Goal: Find specific page/section: Find specific page/section

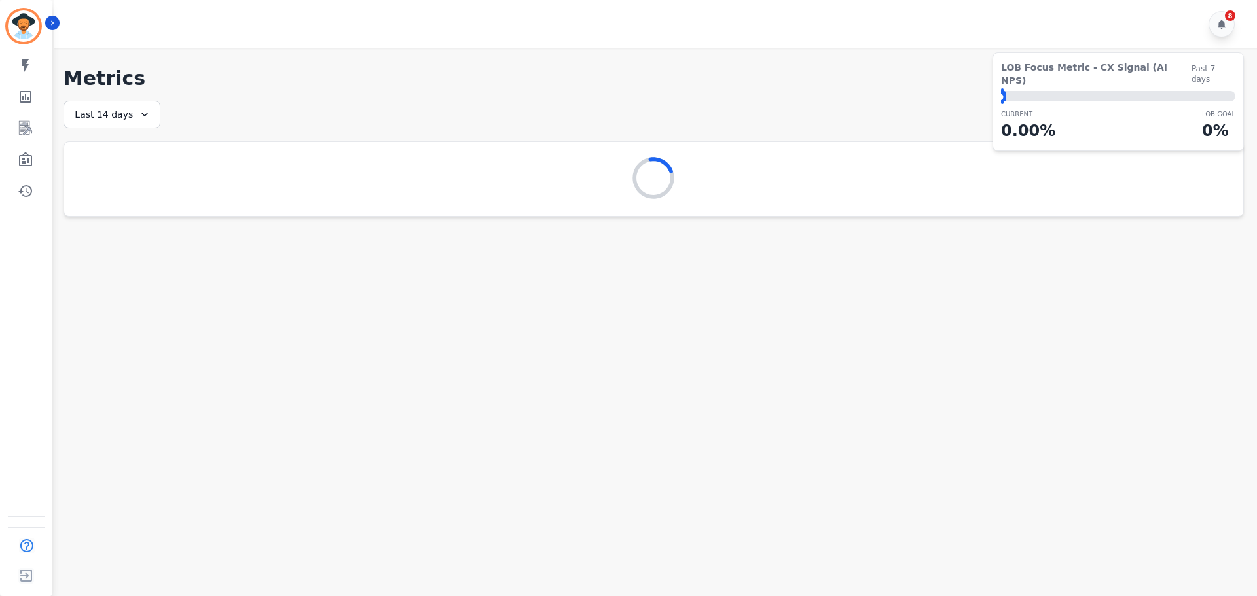
click at [11, 173] on div "My skills My Metrics Interaction Mining Wall Board Coaching History" at bounding box center [26, 128] width 52 height 152
click at [23, 158] on icon "Sidebar" at bounding box center [25, 159] width 13 height 14
